Goal: Task Accomplishment & Management: Use online tool/utility

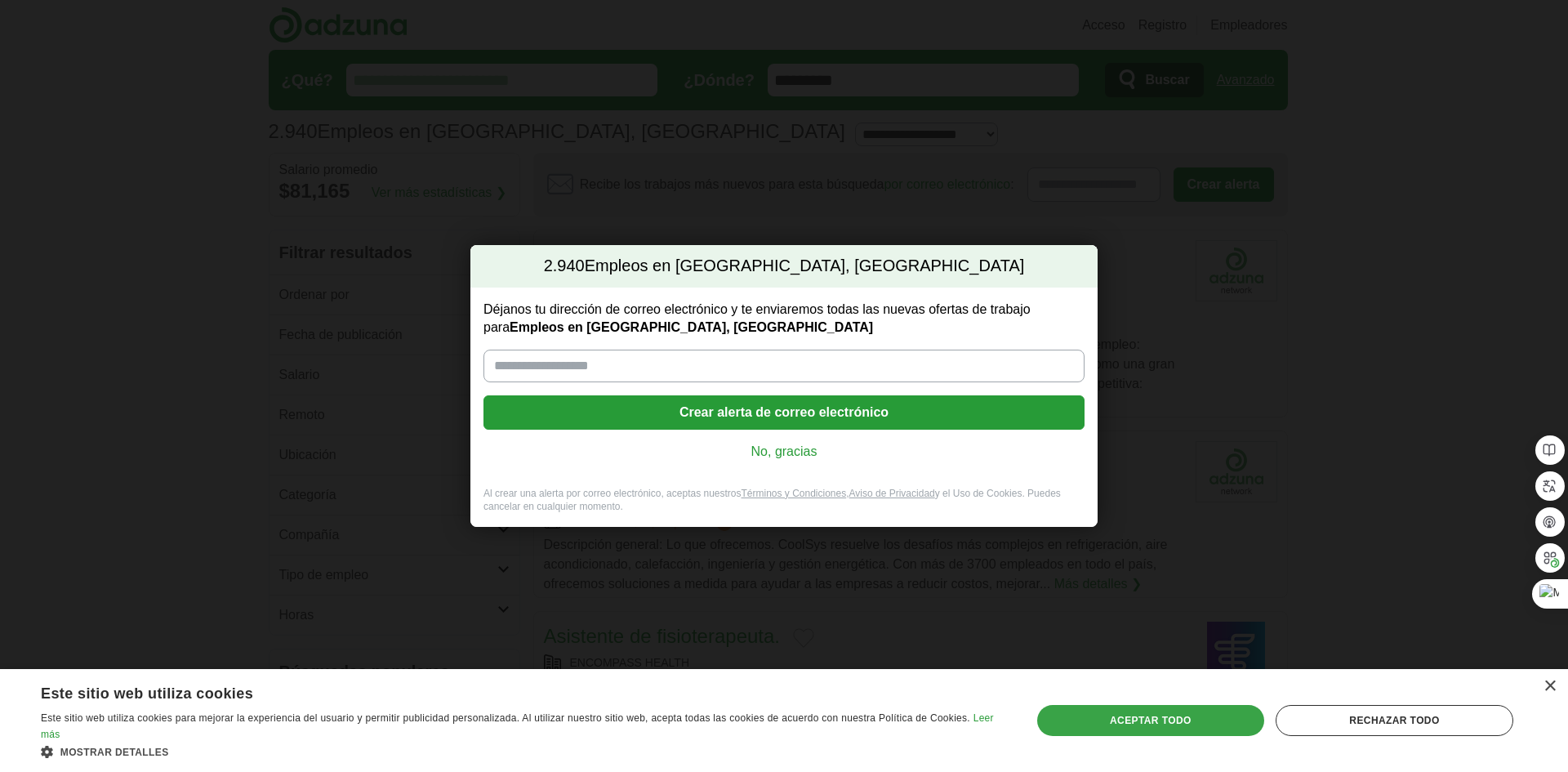
click at [1197, 720] on div "Aceptar todo" at bounding box center [1150, 720] width 227 height 31
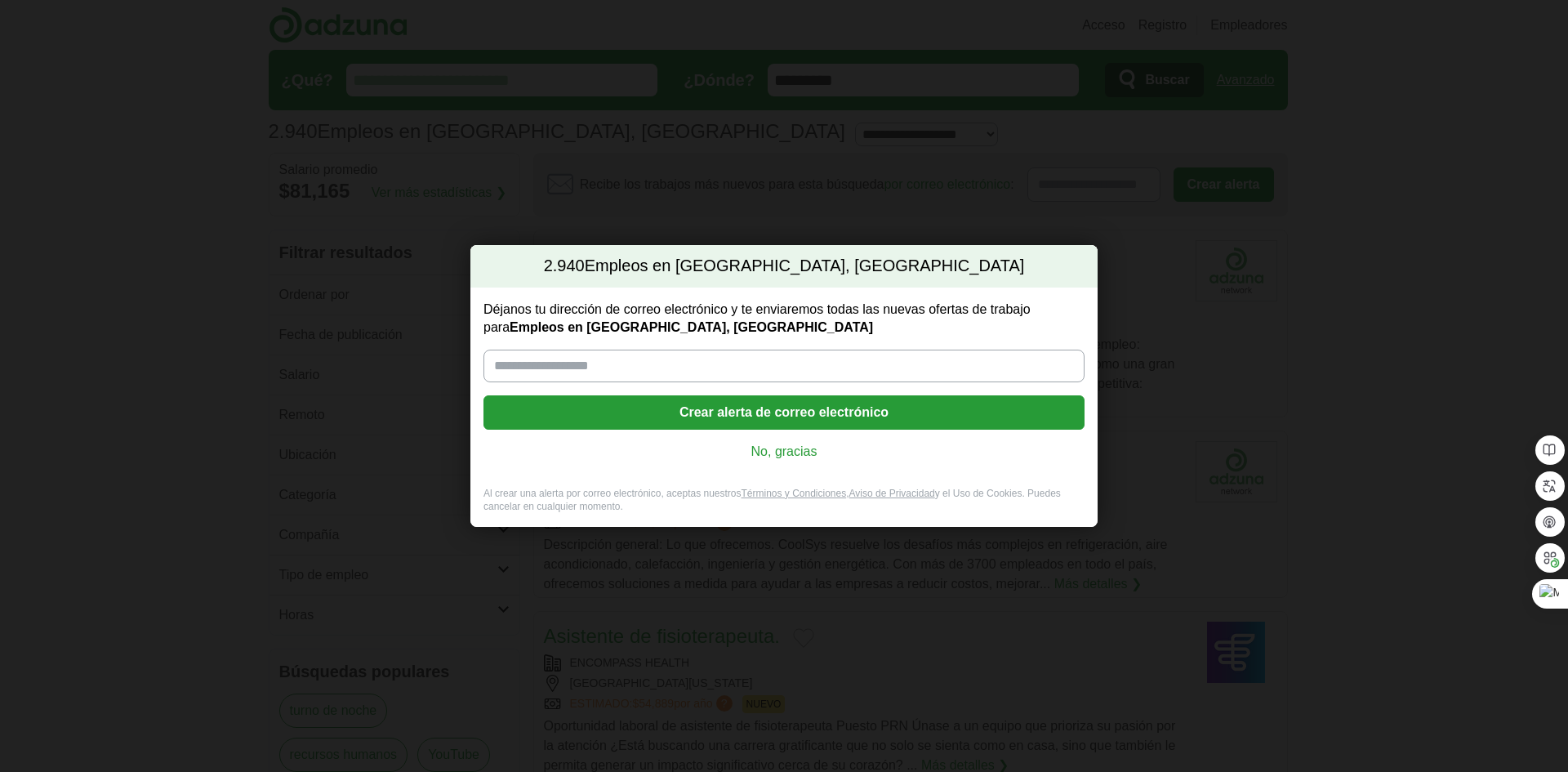
click at [582, 365] on input "Déjanos tu dirección de correo electrónico y te enviaremos todas las nuevas ofe…" at bounding box center [784, 366] width 601 height 32
type input "**********"
click at [883, 412] on font "Crear alerta de correo electrónico" at bounding box center [784, 412] width 209 height 14
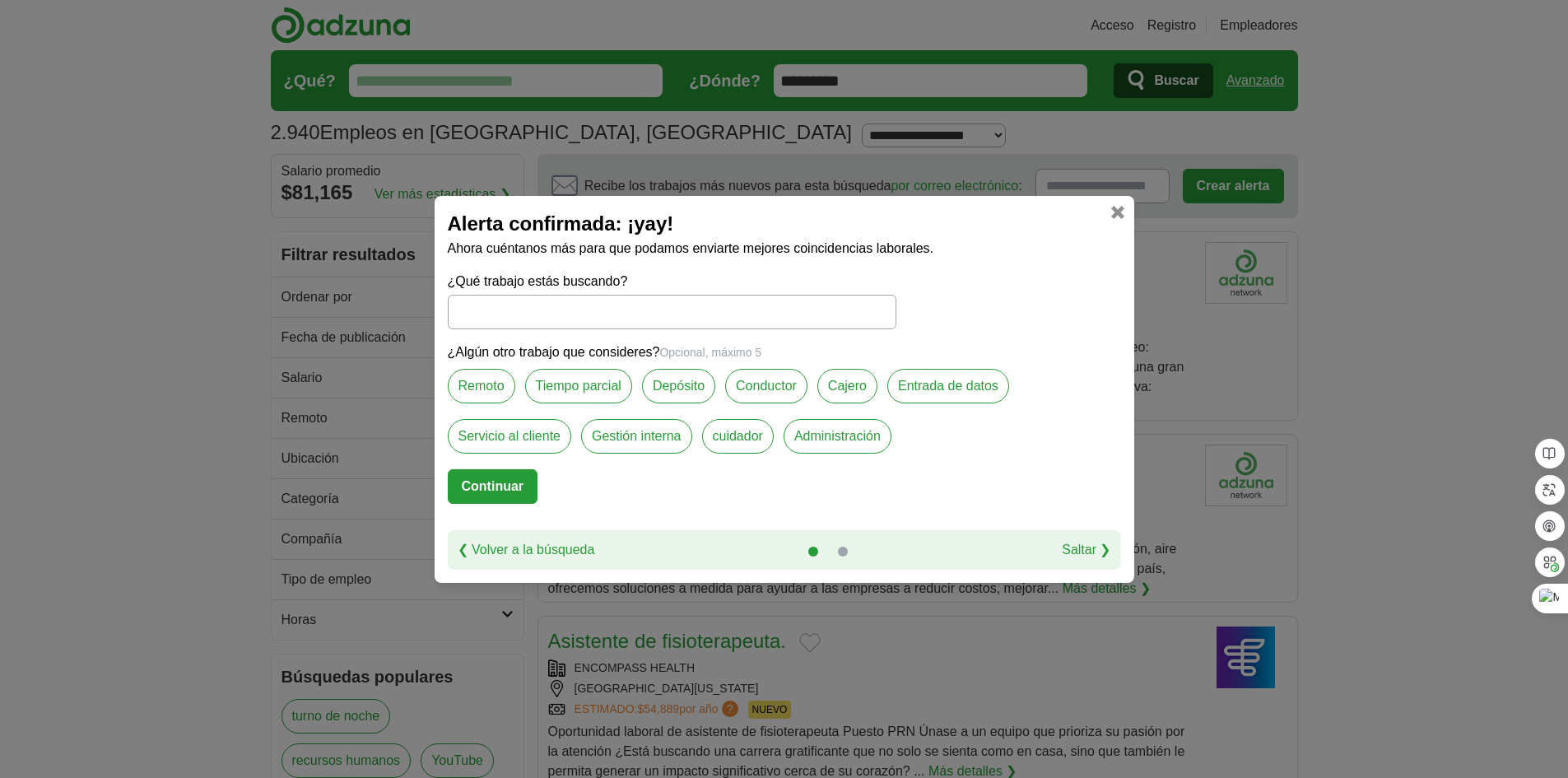
click at [589, 379] on font "Tiempo parcial" at bounding box center [578, 385] width 85 height 14
click at [987, 383] on font "Entrada de datos" at bounding box center [949, 385] width 100 height 14
click at [956, 380] on font "Entrada de datos" at bounding box center [949, 385] width 100 height 14
click at [533, 425] on label "Servicio al cliente" at bounding box center [510, 436] width 124 height 34
click at [854, 435] on font "Administración" at bounding box center [837, 435] width 86 height 14
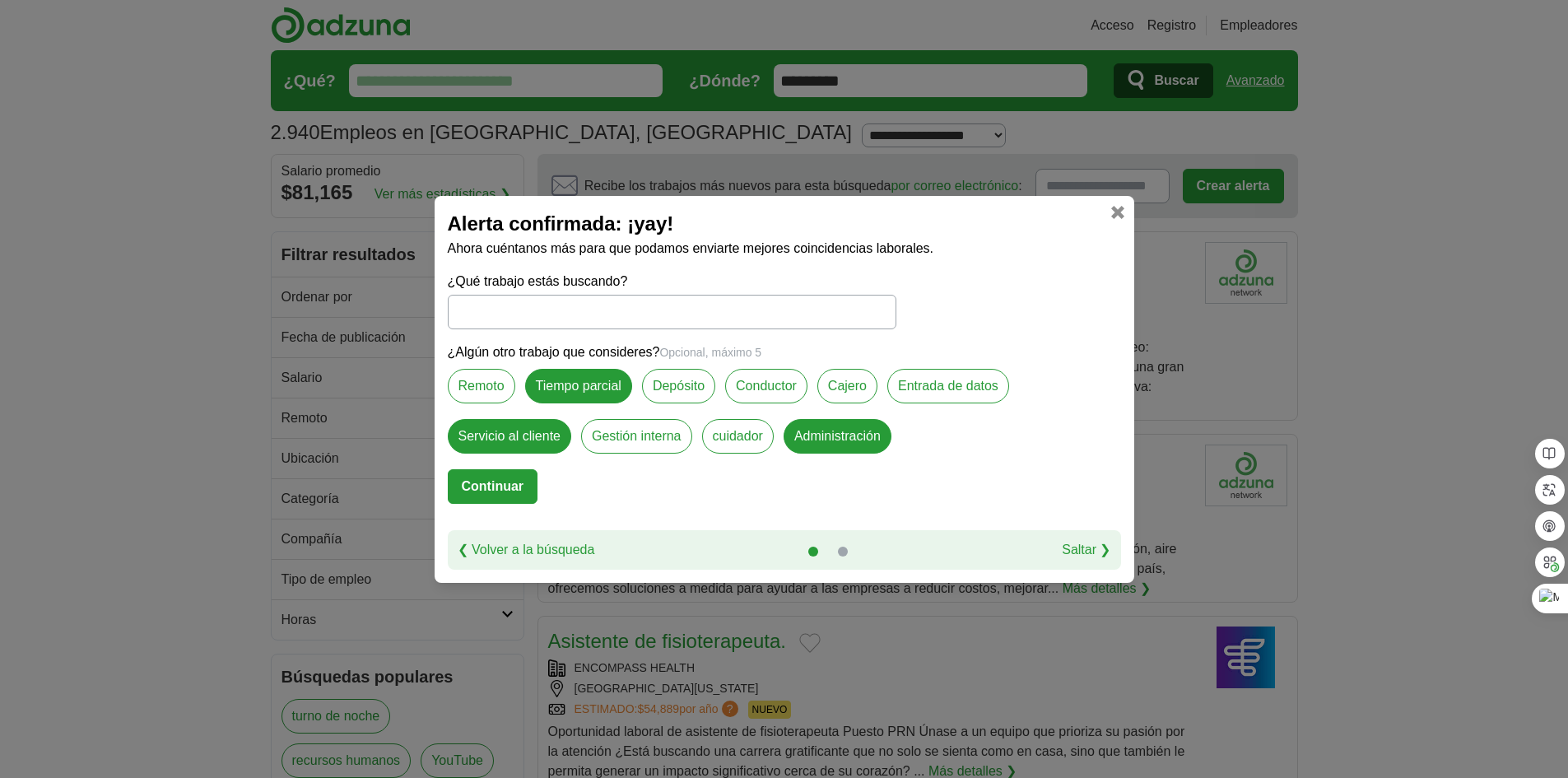
click at [643, 431] on font "Gestión interna" at bounding box center [636, 435] width 90 height 14
click at [851, 379] on font "Cajero" at bounding box center [847, 385] width 39 height 14
click at [954, 384] on font "Entrada de datos" at bounding box center [949, 385] width 100 height 14
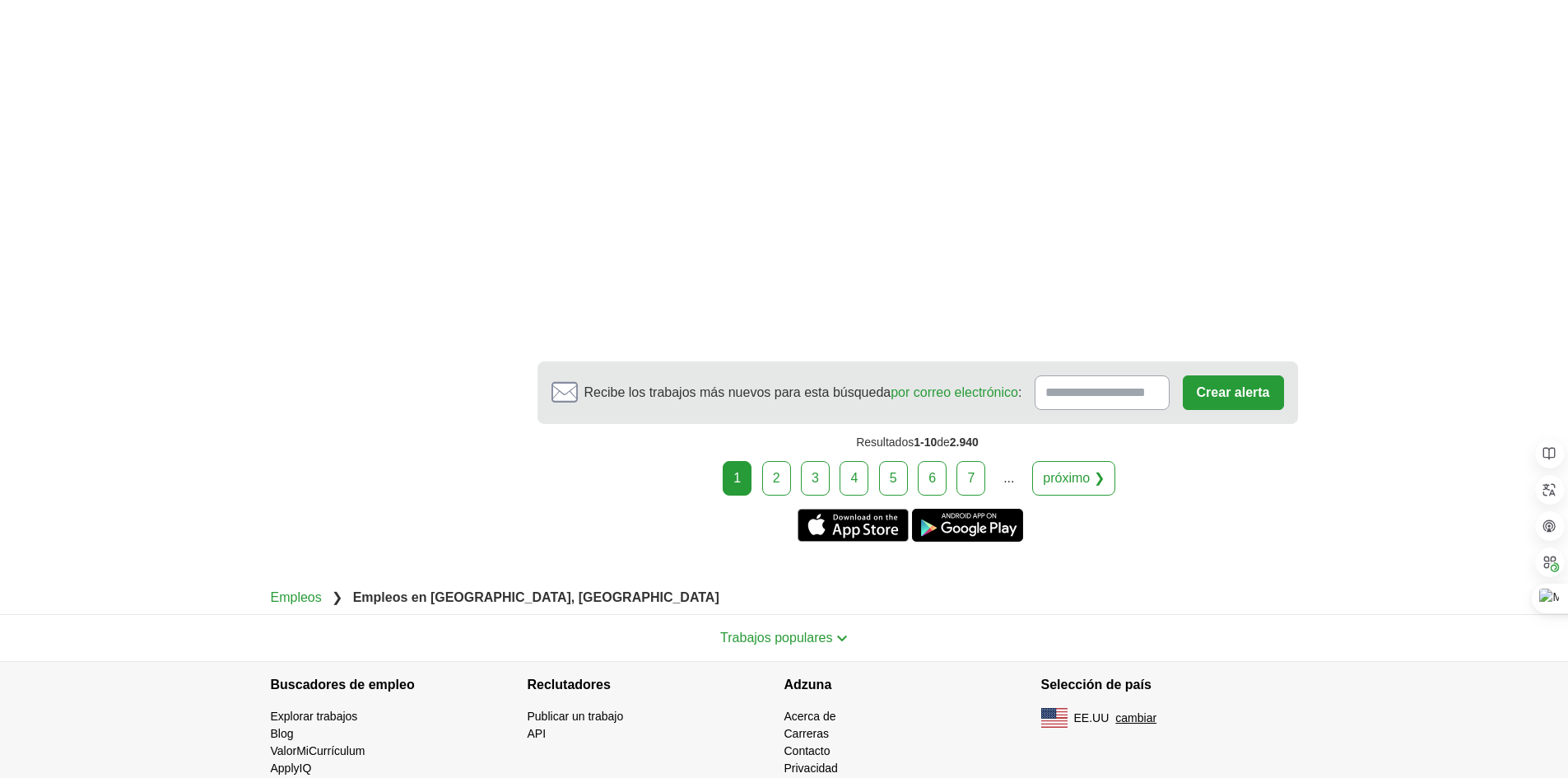
scroll to position [2893, 0]
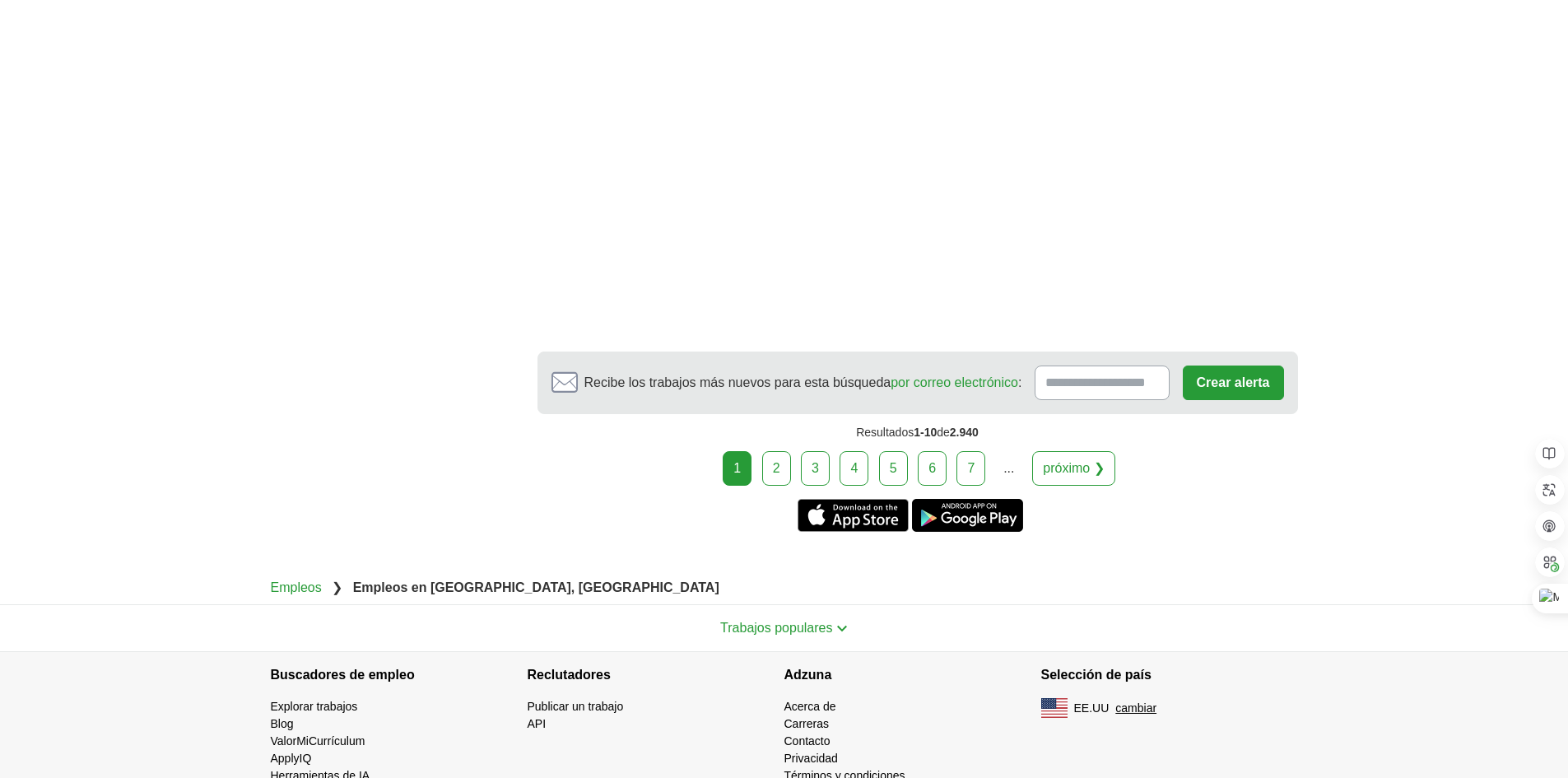
click at [779, 461] on font "2" at bounding box center [776, 468] width 8 height 14
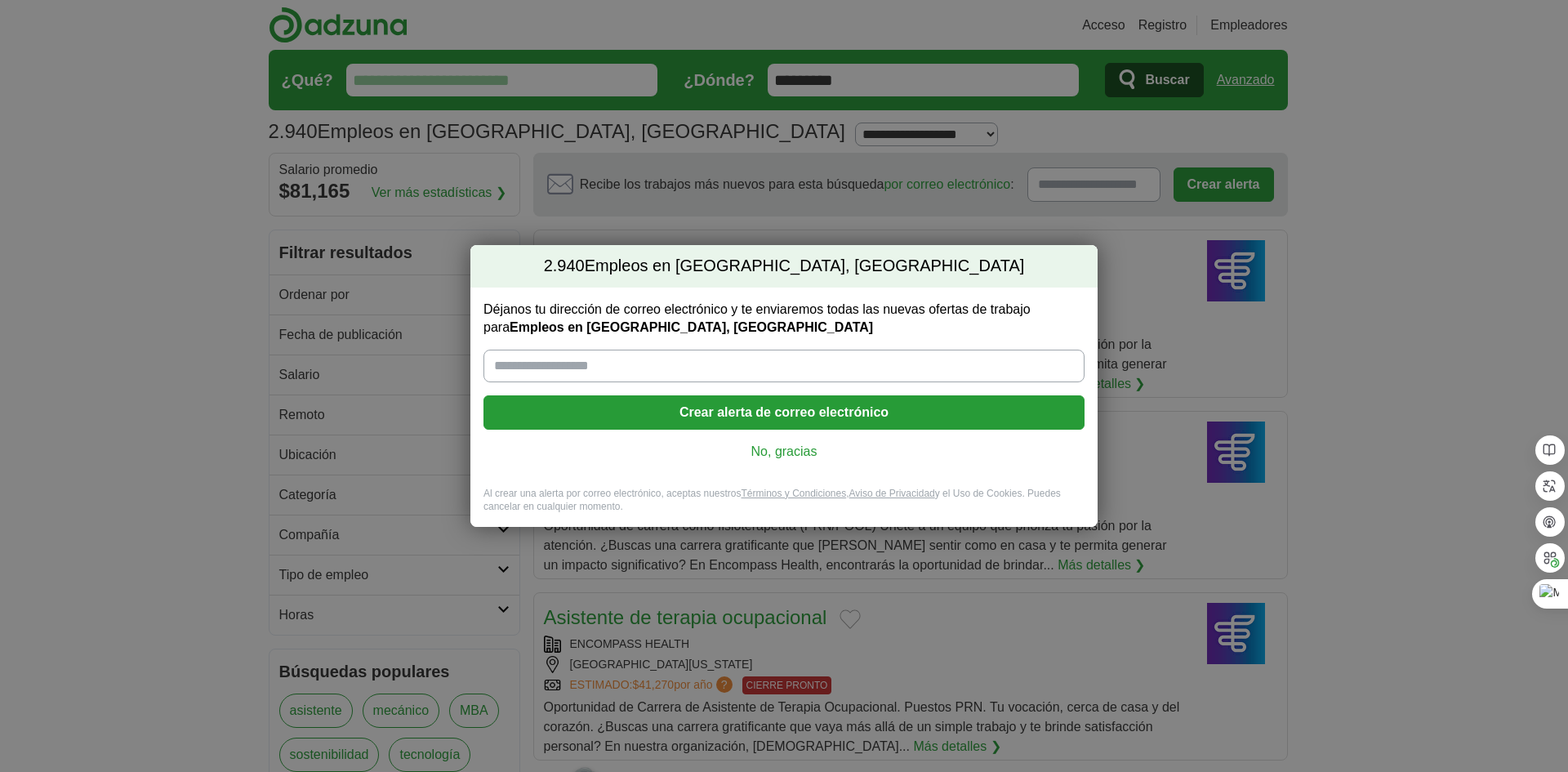
click at [812, 453] on font "No, gracias" at bounding box center [785, 451] width 66 height 14
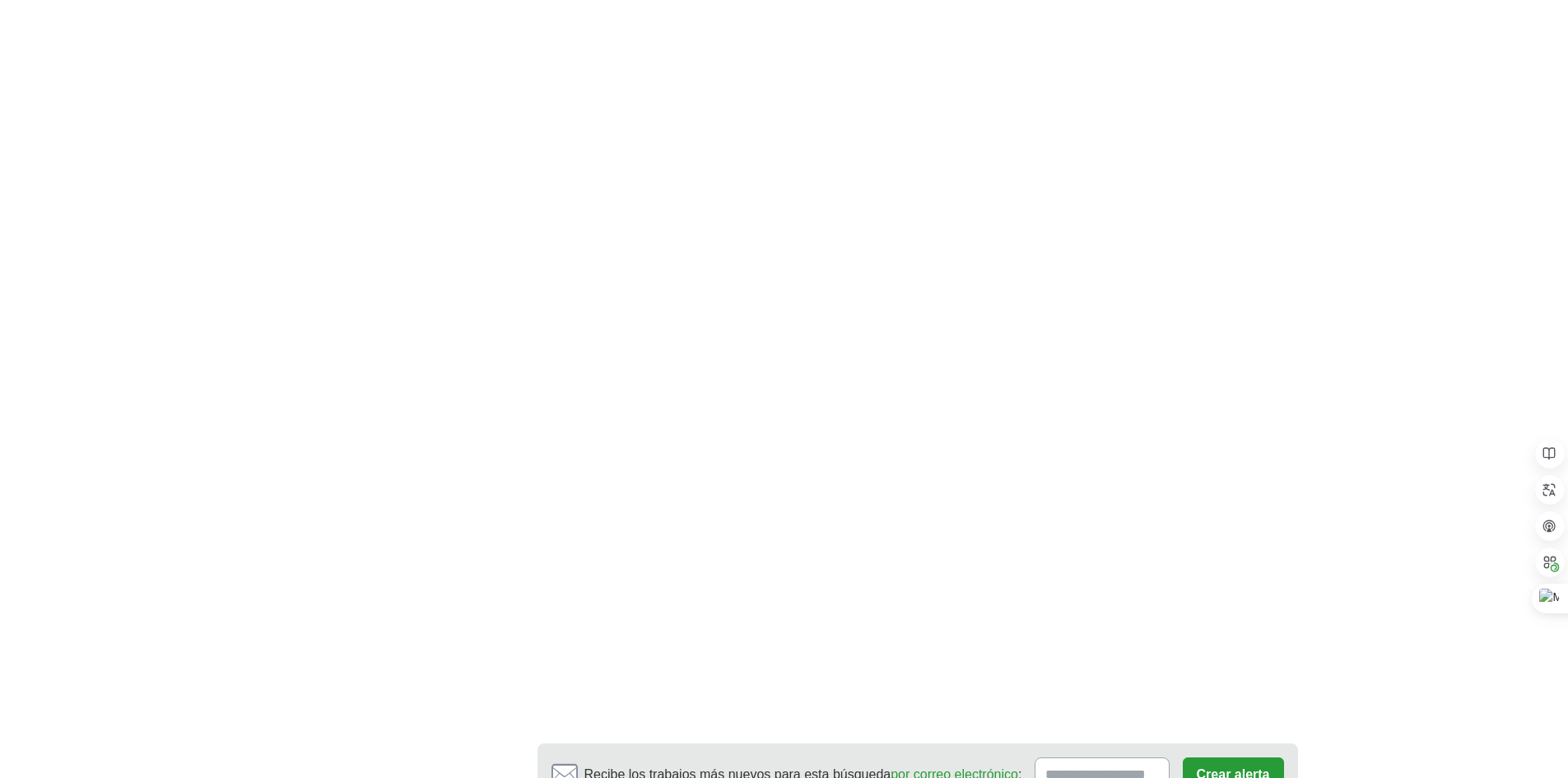
scroll to position [2635, 0]
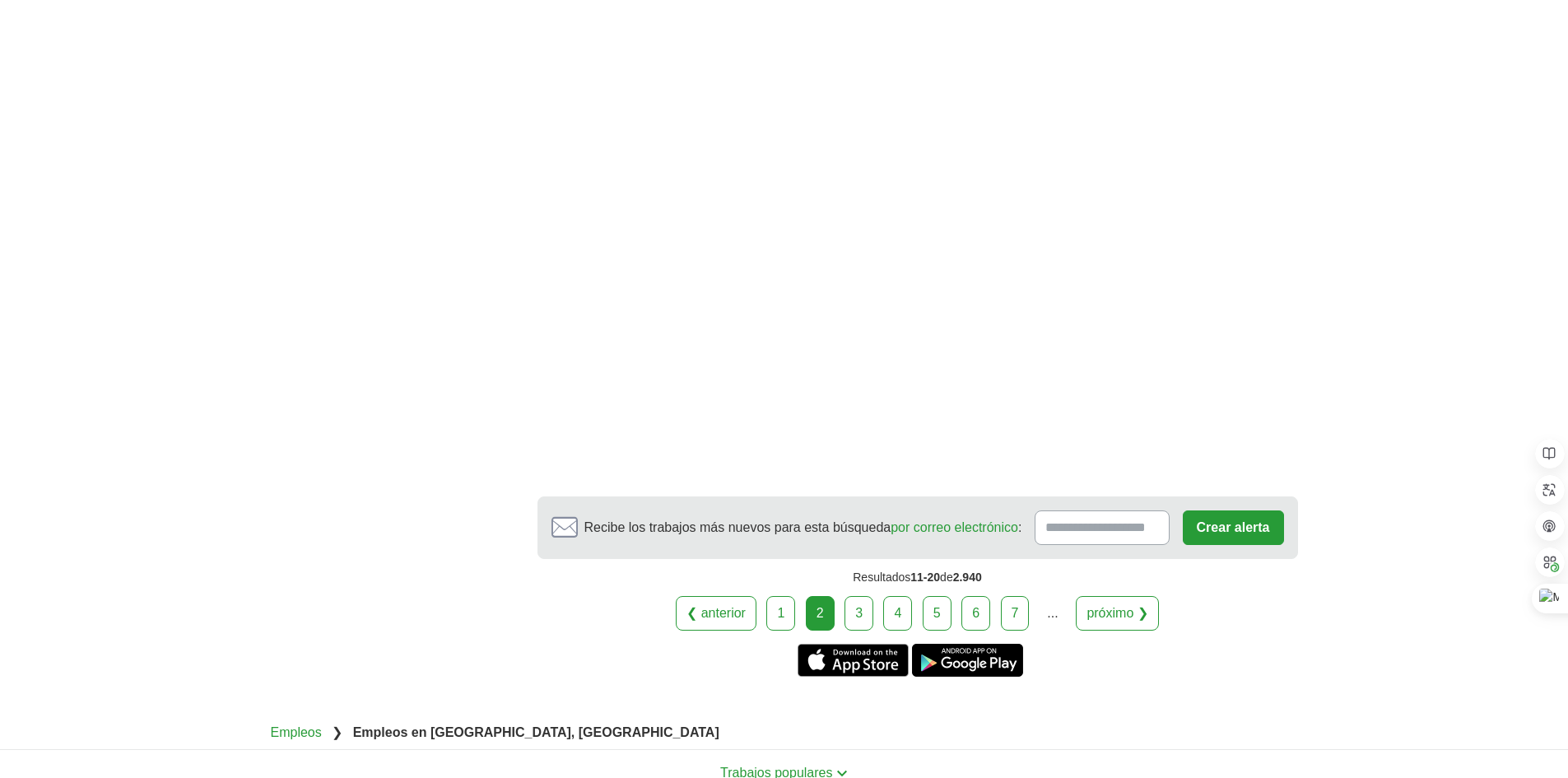
click at [853, 596] on link "3" at bounding box center [859, 613] width 28 height 34
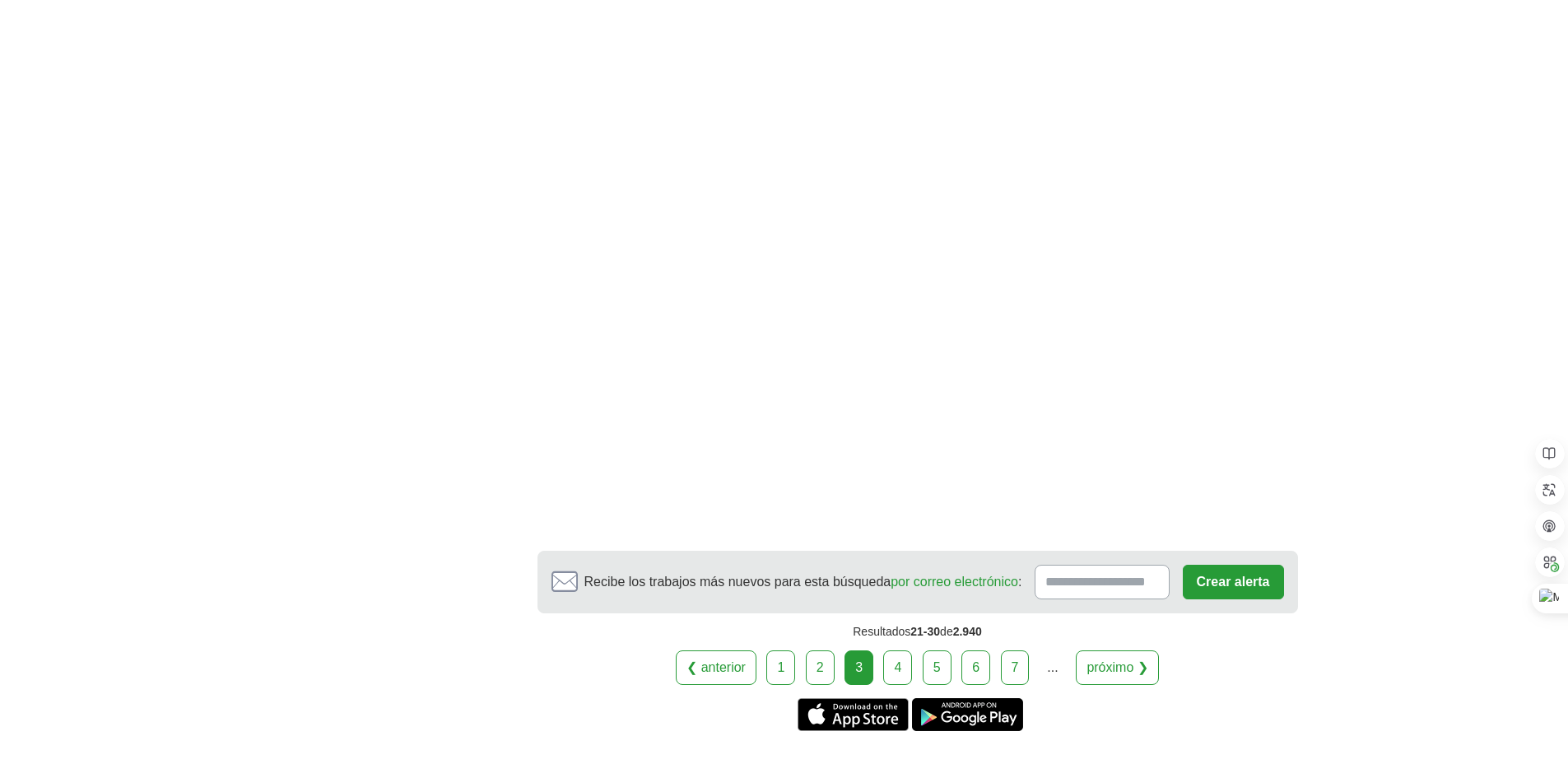
scroll to position [2388, 0]
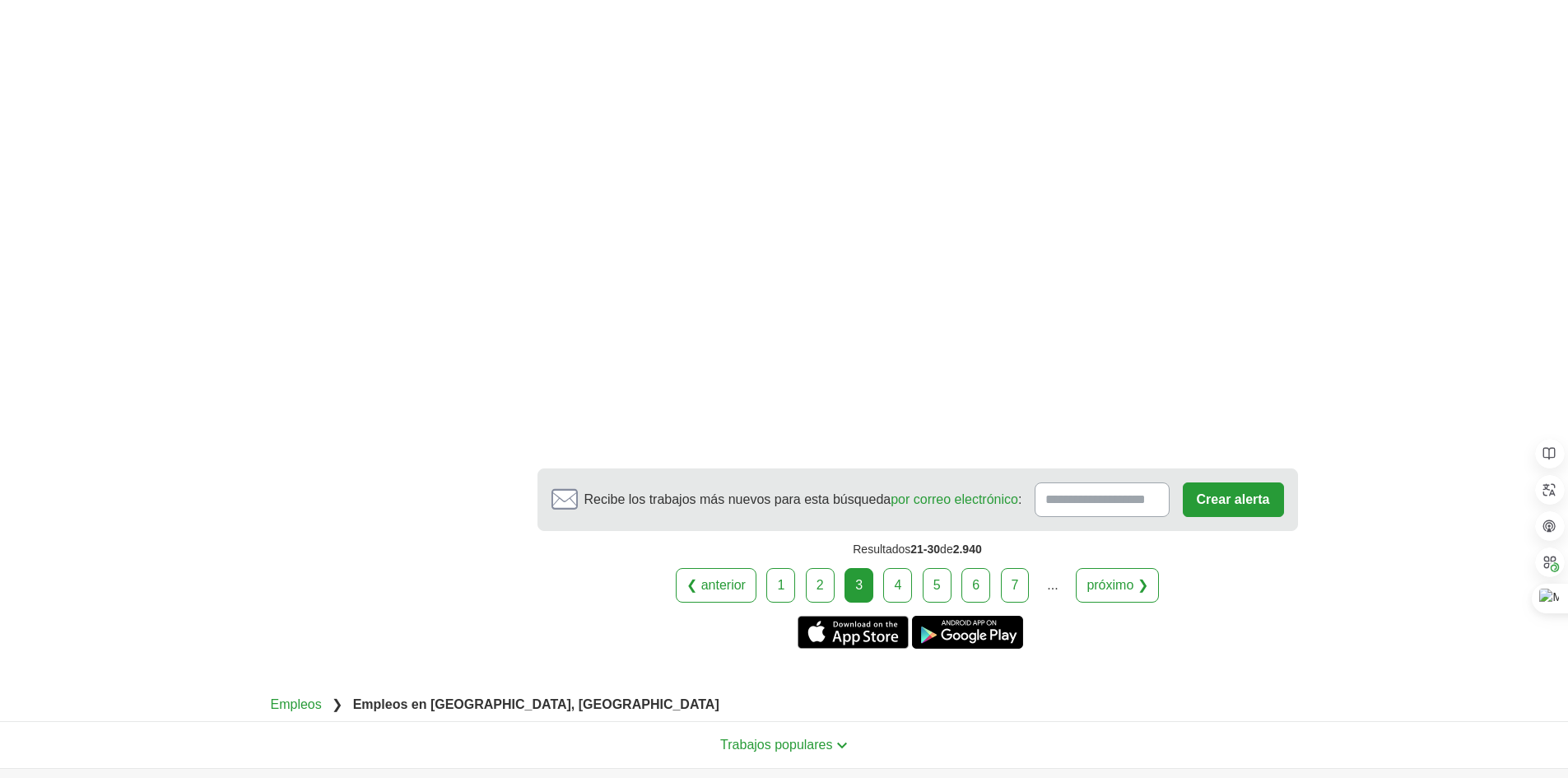
click at [893, 569] on link "4" at bounding box center [897, 585] width 28 height 34
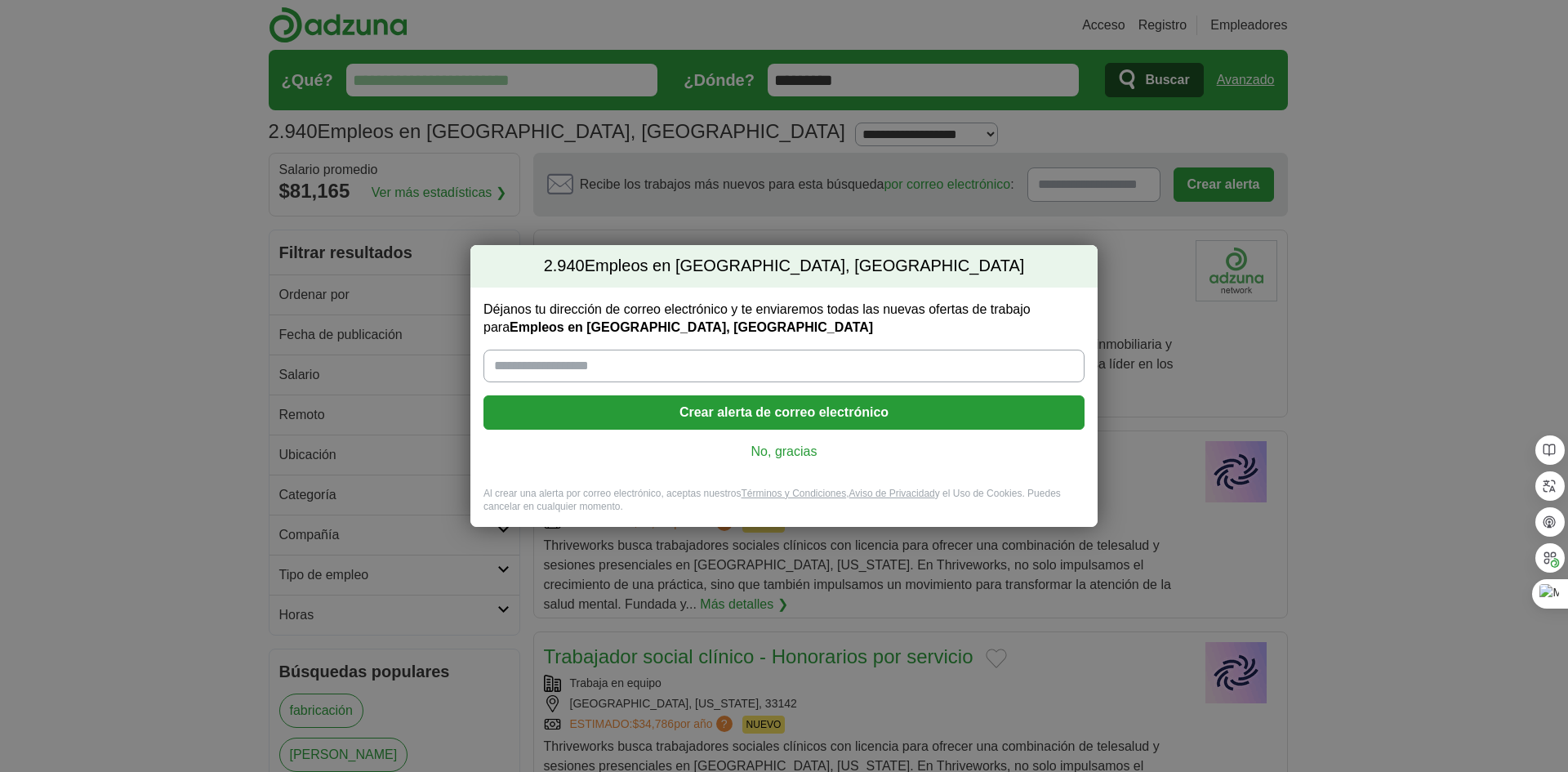
click at [1311, 386] on div "2.940 Empleos en [GEOGRAPHIC_DATA], [GEOGRAPHIC_DATA] Déjanos tu dirección de c…" at bounding box center [784, 386] width 1568 height 772
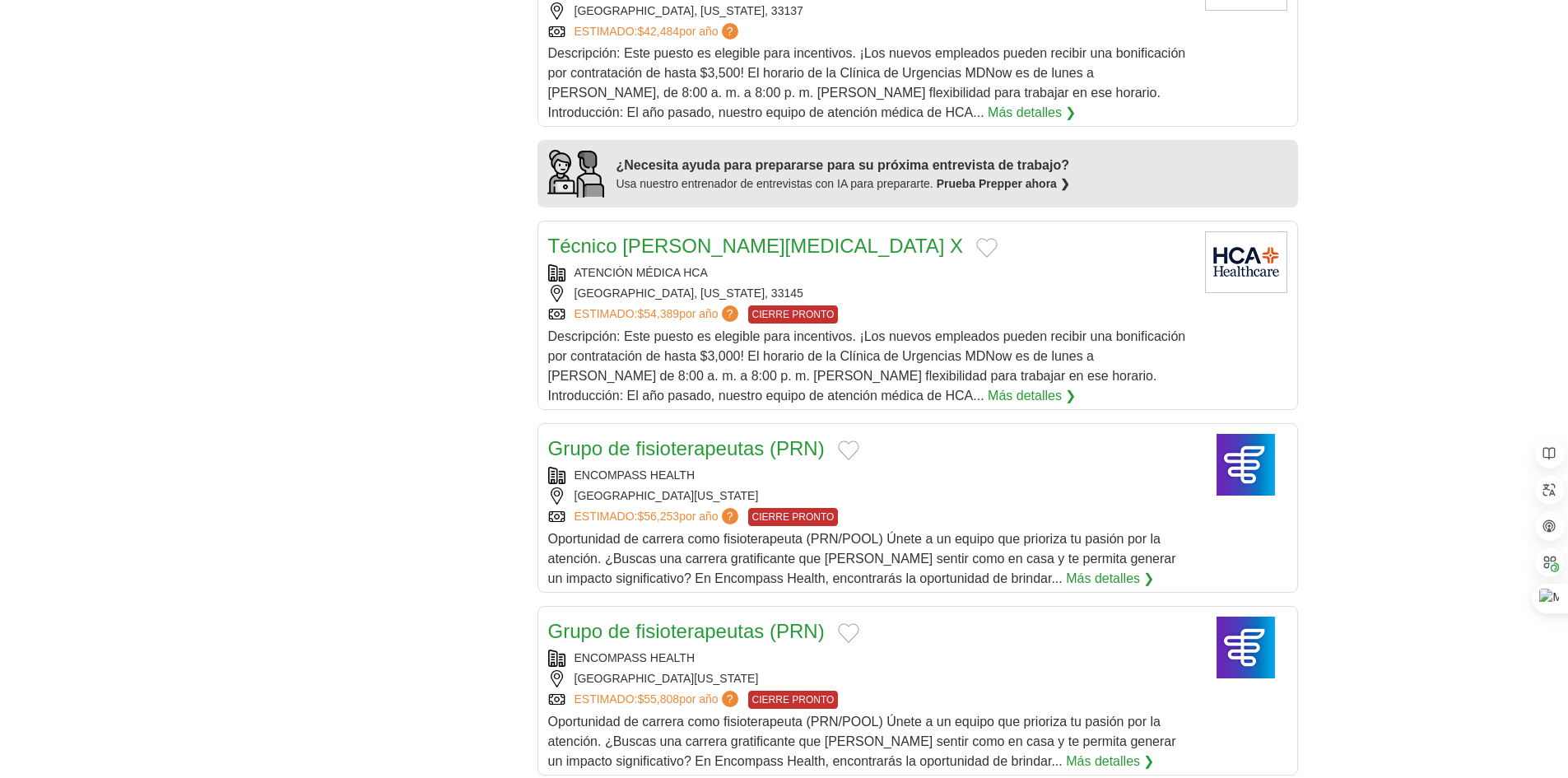
scroll to position [945, 0]
